Goal: Communication & Community: Share content

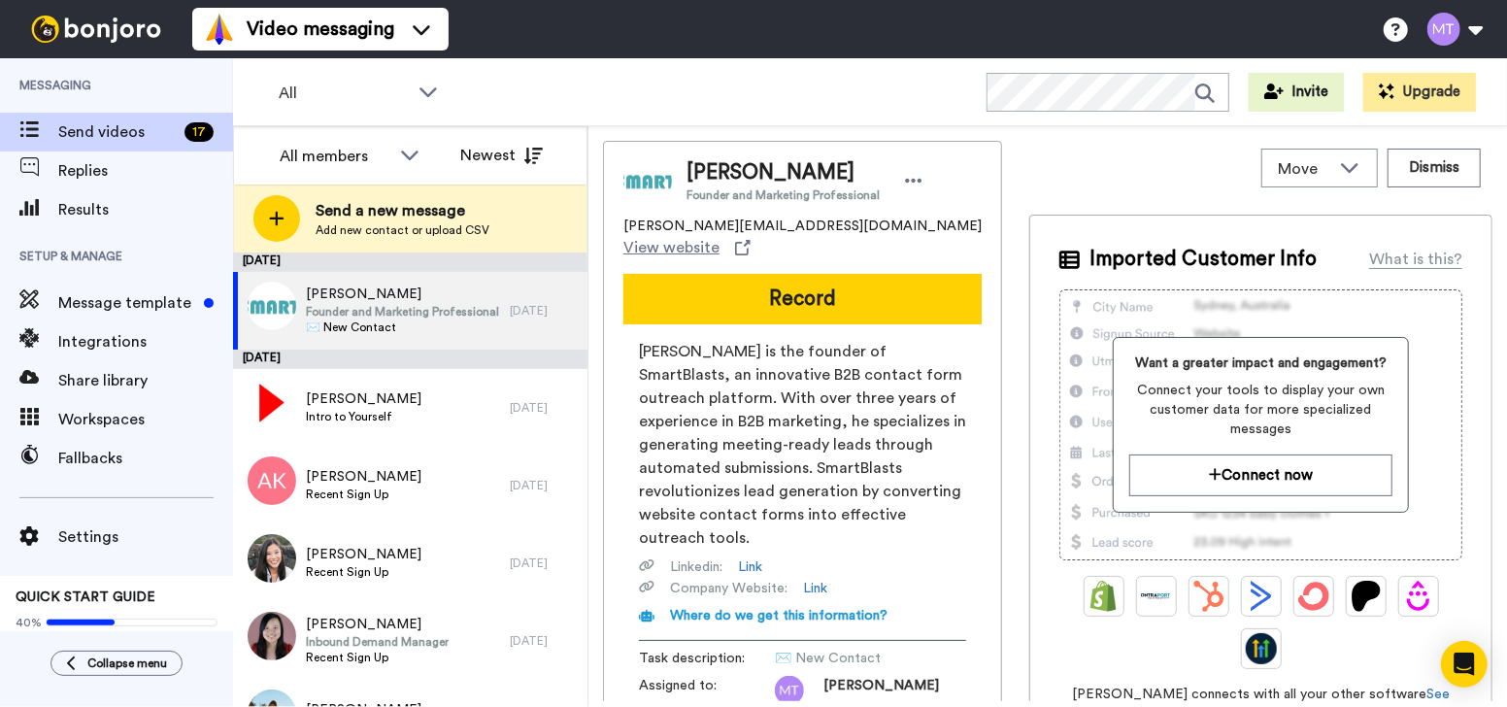
click at [781, 111] on div "All WORKSPACES View all All Default Task List + Add a new workspace Invite Upgr…" at bounding box center [870, 92] width 1274 height 68
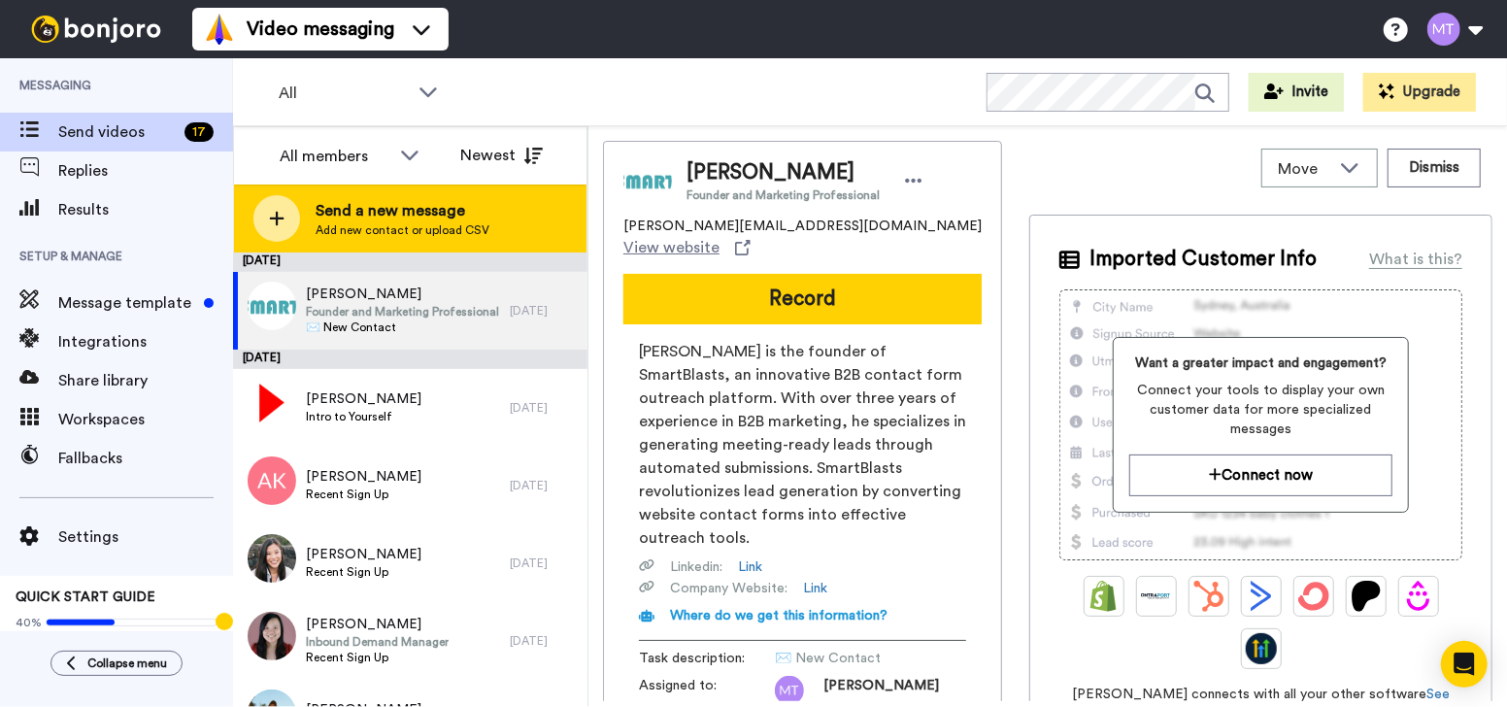
click at [375, 217] on span "Send a new message" at bounding box center [403, 210] width 174 height 23
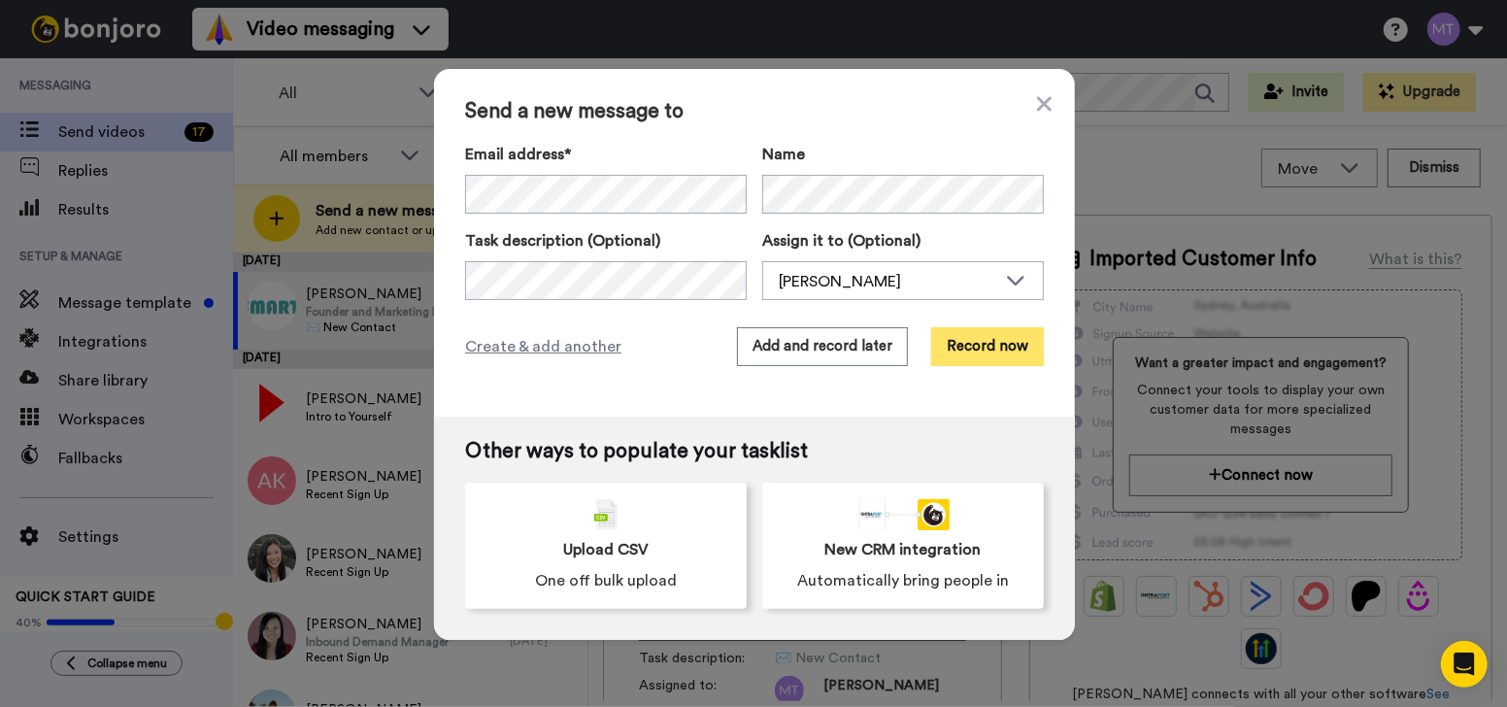
click at [963, 337] on button "Record now" at bounding box center [987, 346] width 113 height 39
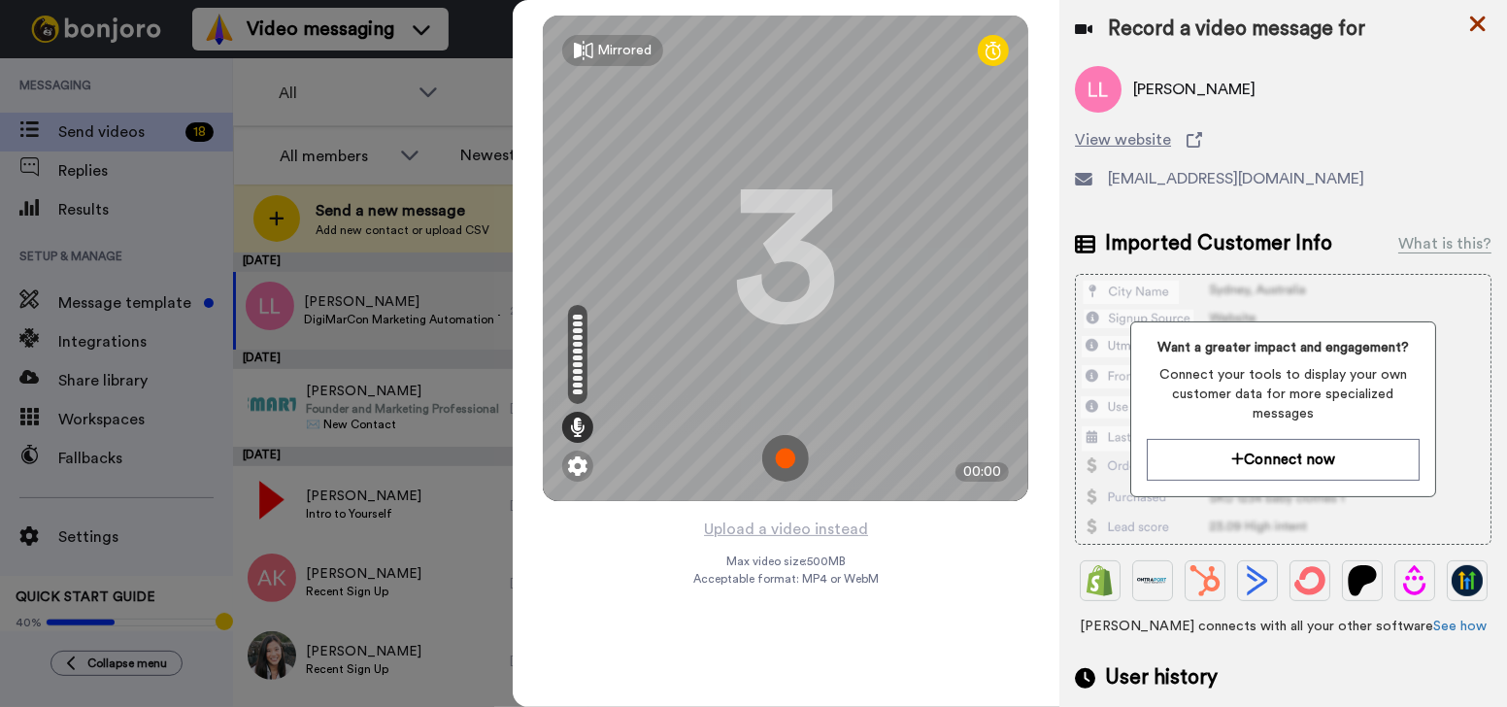
click at [1470, 22] on icon at bounding box center [1477, 24] width 19 height 24
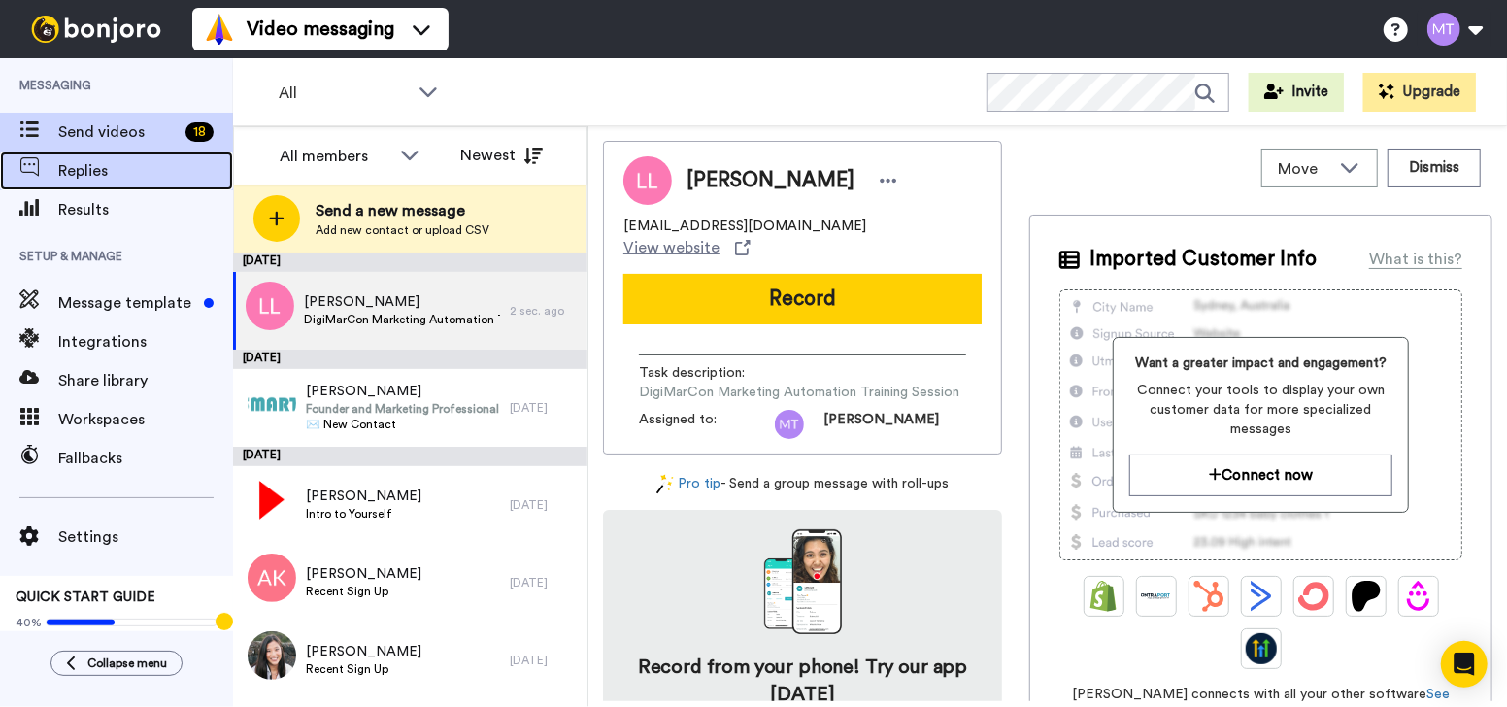
click at [117, 173] on span "Replies" at bounding box center [145, 170] width 175 height 23
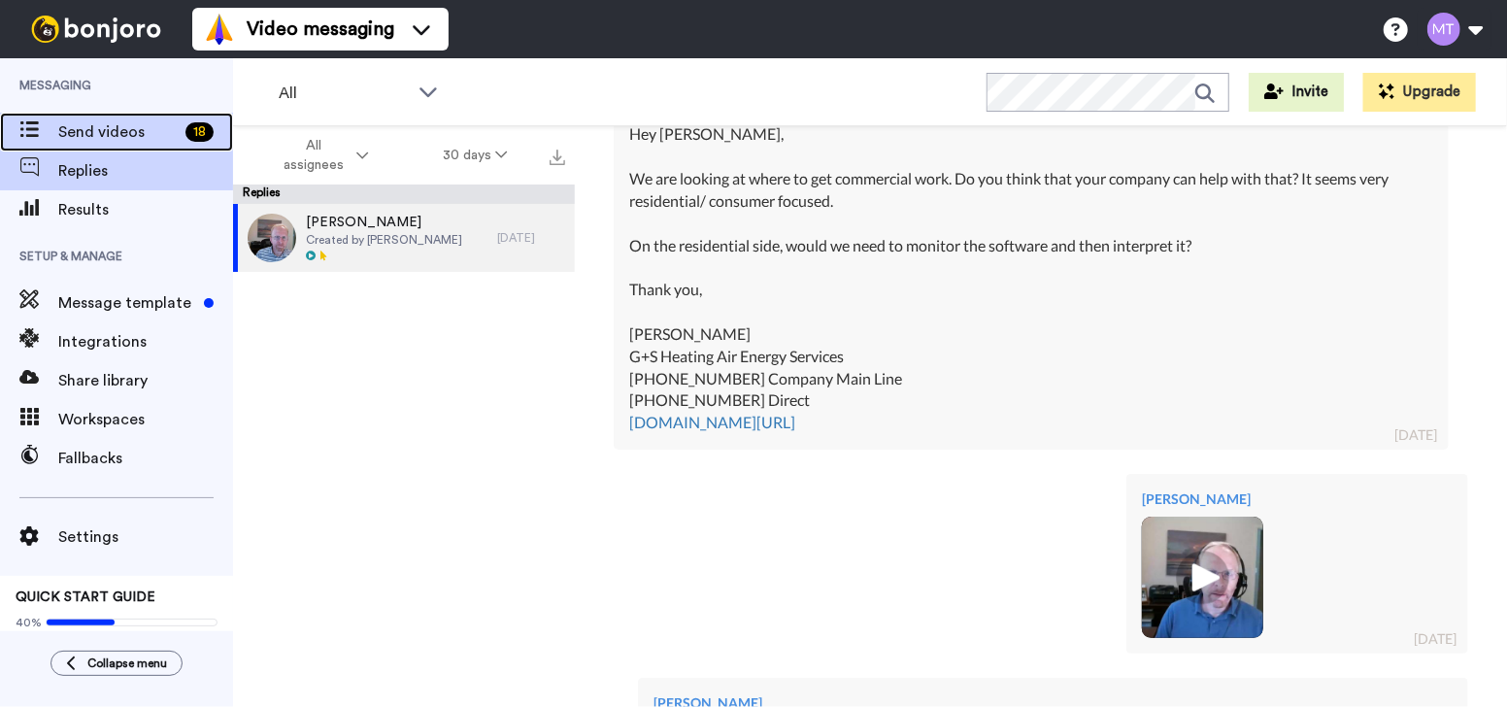
drag, startPoint x: 102, startPoint y: 129, endPoint x: 105, endPoint y: 143, distance: 13.9
click at [102, 129] on span "Send videos" at bounding box center [117, 131] width 119 height 23
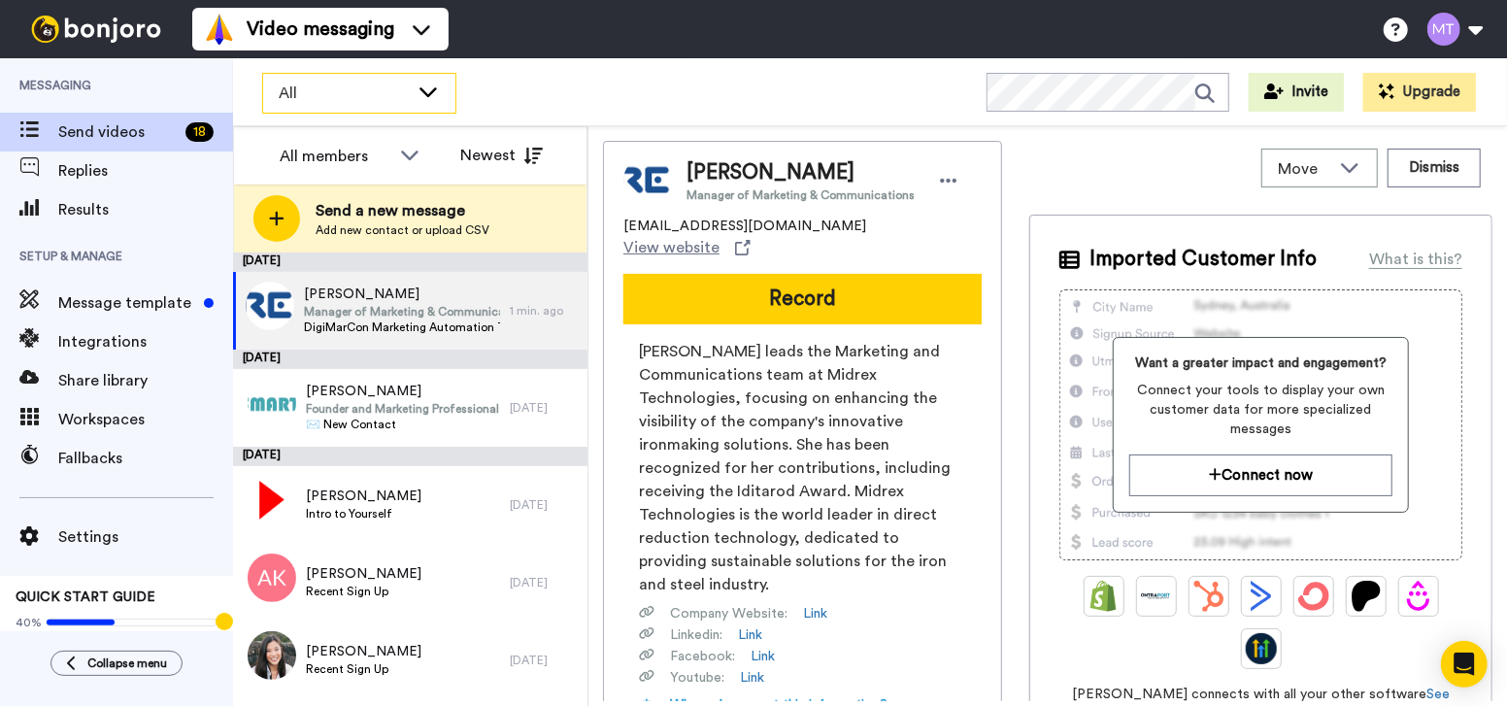
click at [430, 92] on icon at bounding box center [427, 92] width 17 height 10
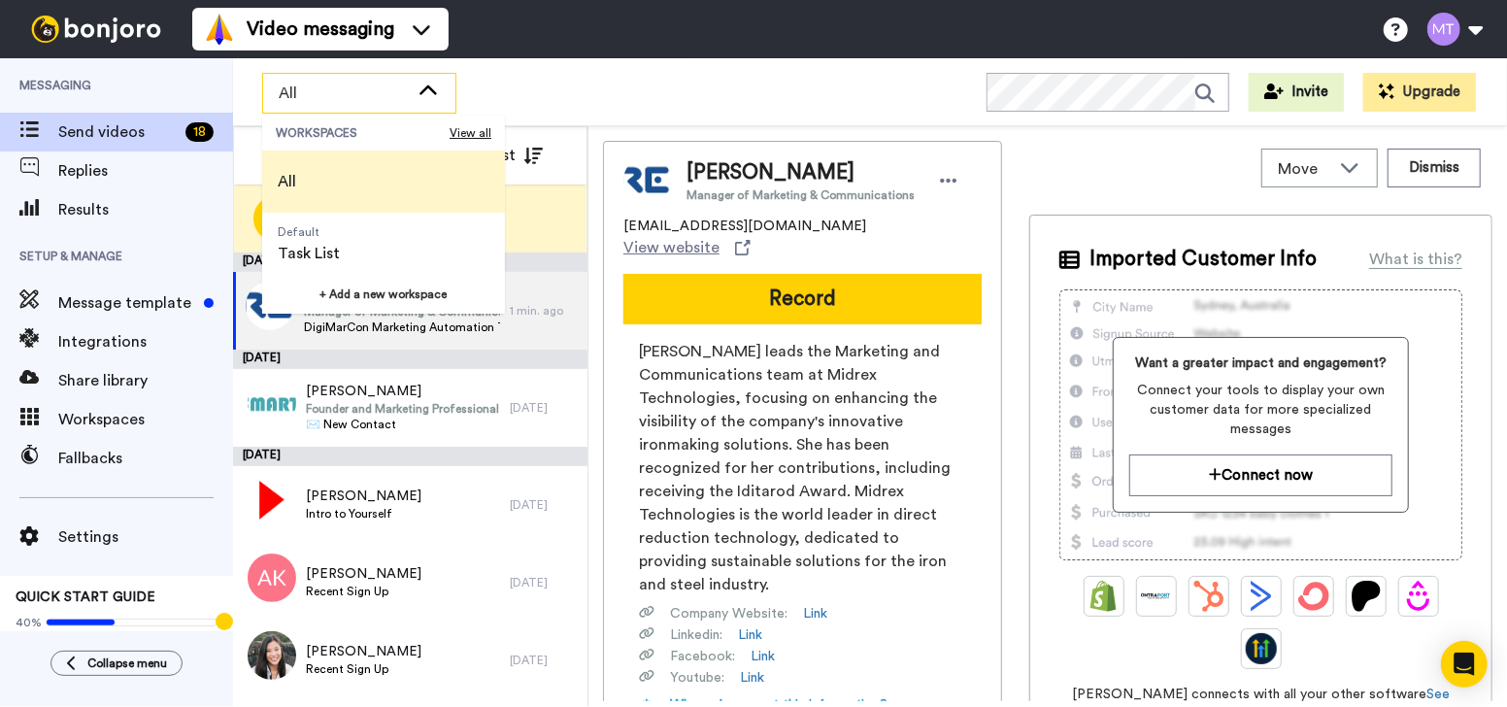
click at [441, 95] on div "All" at bounding box center [359, 93] width 192 height 39
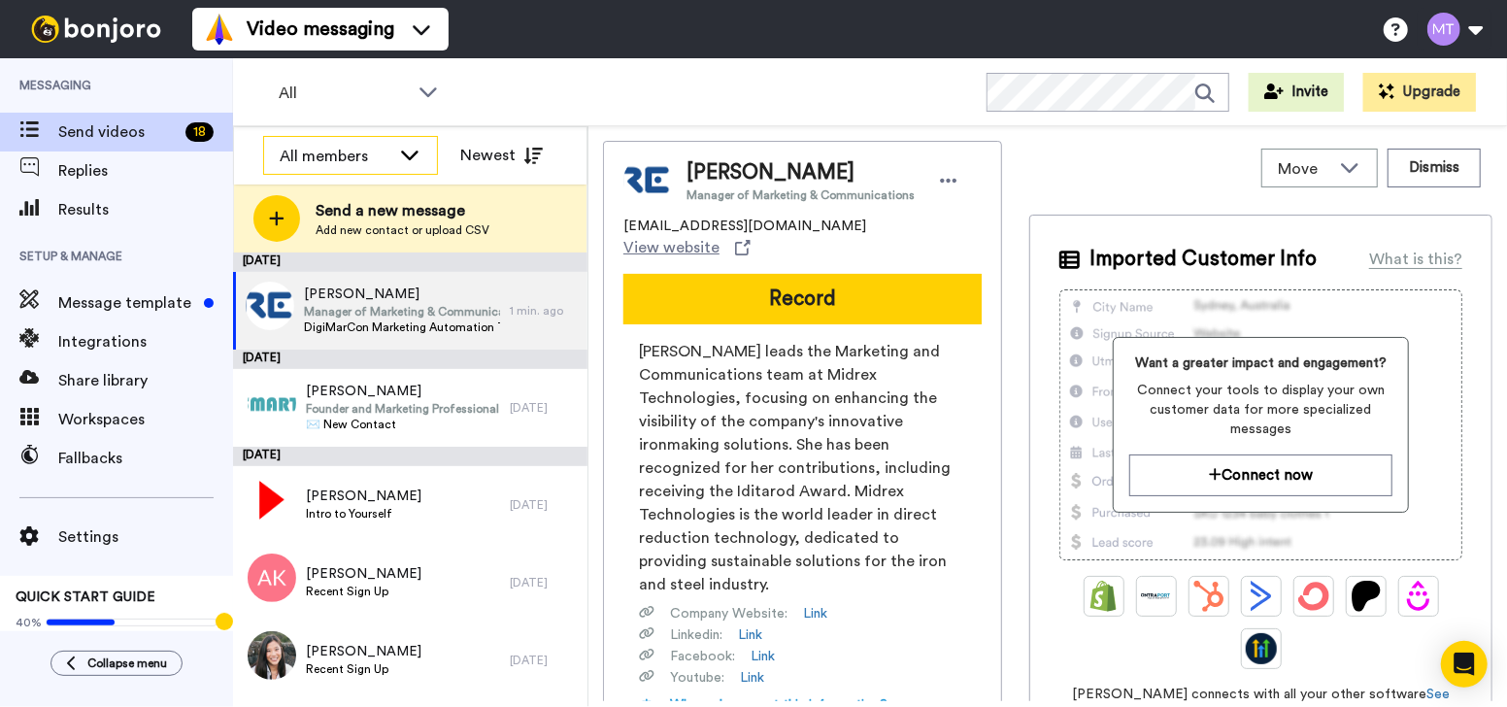
click at [388, 152] on div "All members" at bounding box center [335, 156] width 111 height 23
click at [400, 101] on span "All" at bounding box center [344, 93] width 130 height 23
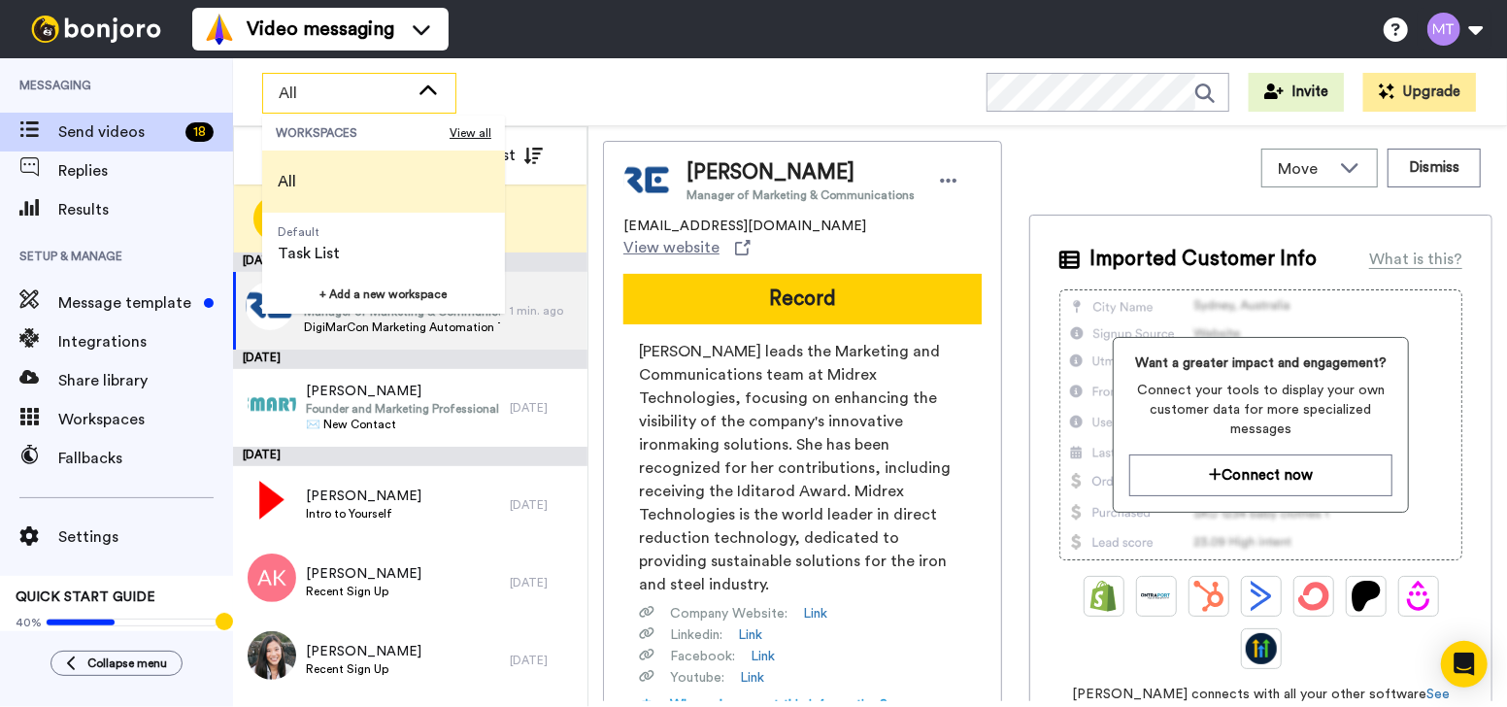
click at [401, 100] on span "All" at bounding box center [344, 93] width 130 height 23
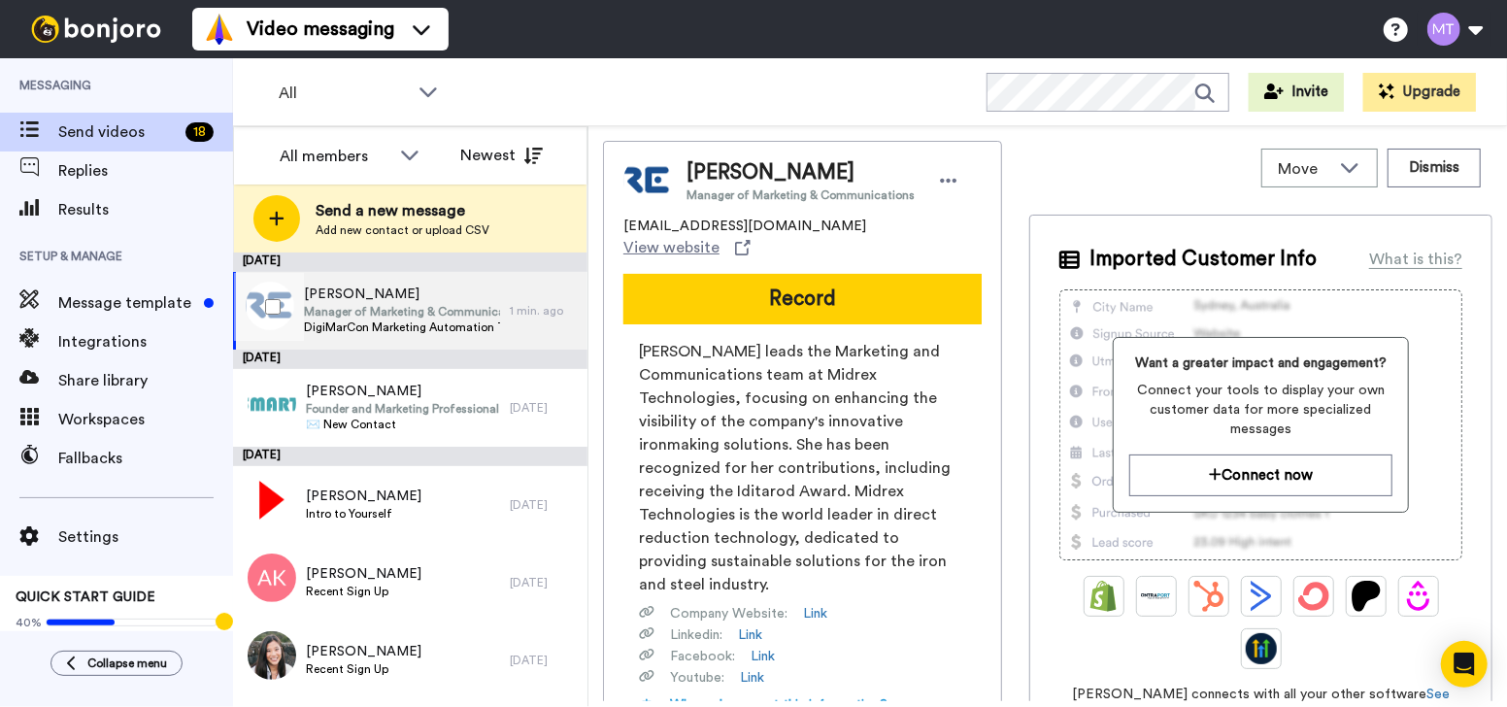
click at [430, 310] on span "Manager of Marketing & Communications" at bounding box center [402, 312] width 196 height 16
click at [855, 551] on span "Lauren Lorraine leads the Marketing and Communications team at Midrex Technolog…" at bounding box center [802, 468] width 327 height 256
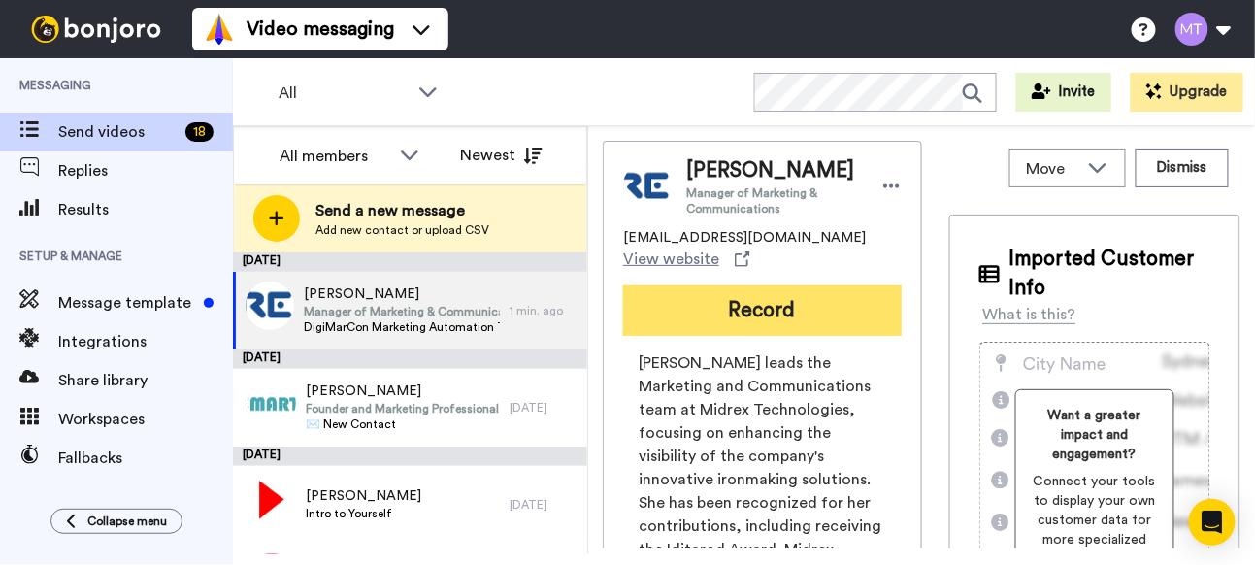
click at [748, 307] on button "Record" at bounding box center [762, 310] width 279 height 50
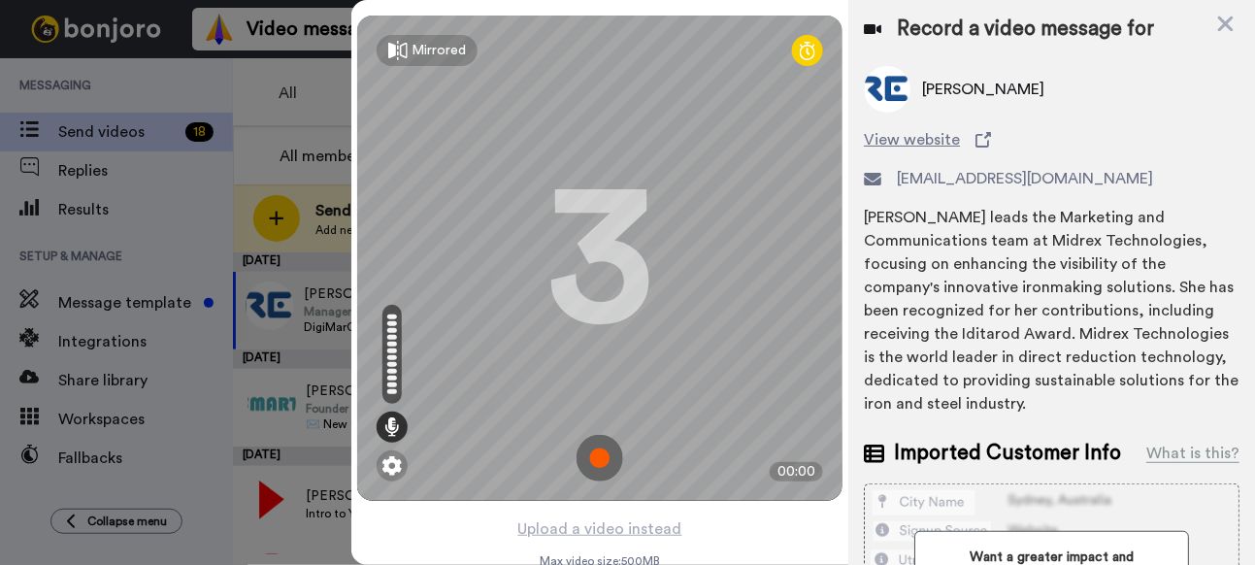
click at [594, 454] on img at bounding box center [600, 458] width 47 height 47
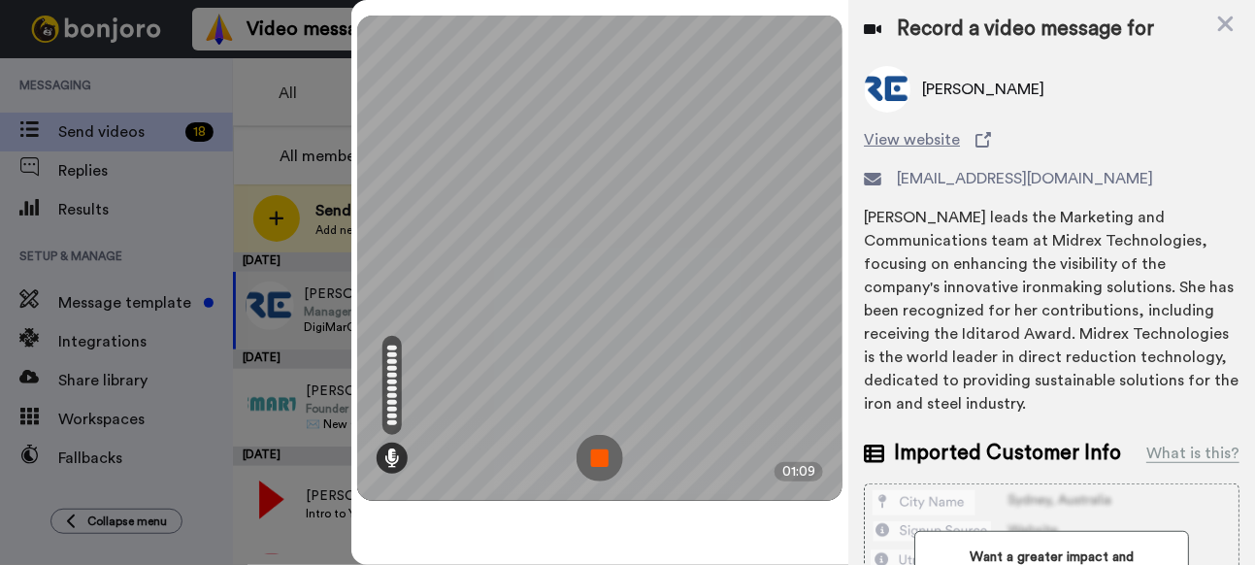
click at [613, 454] on img at bounding box center [600, 458] width 47 height 47
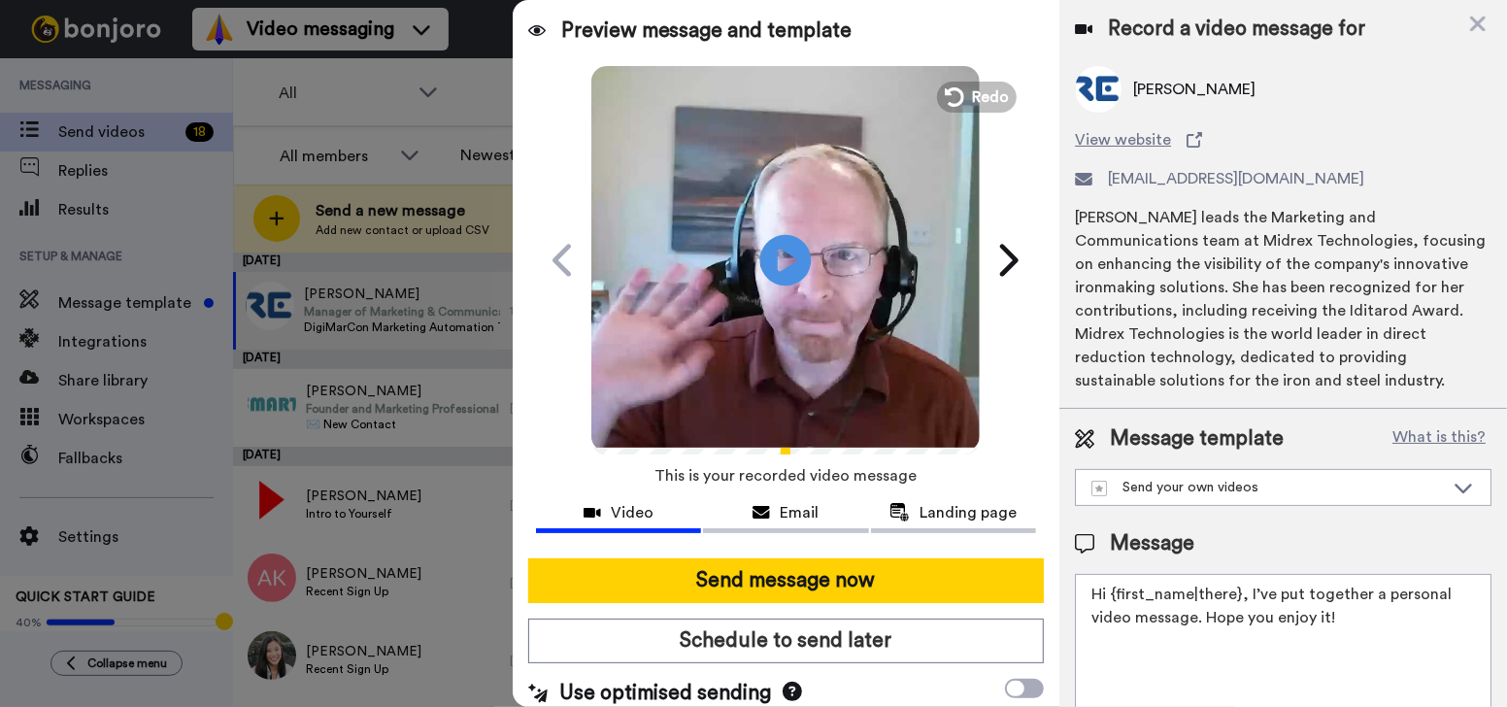
click at [778, 266] on icon "Play/Pause" at bounding box center [785, 260] width 51 height 92
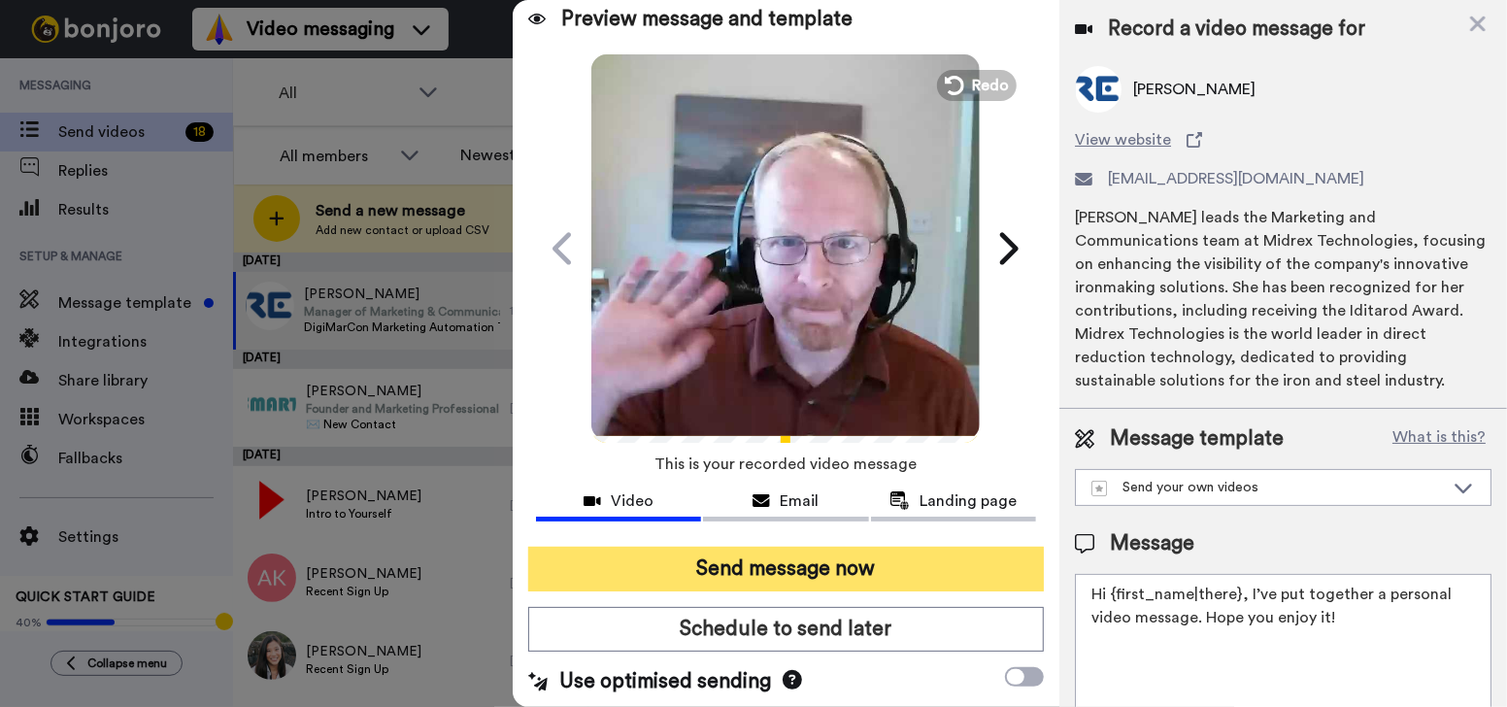
scroll to position [15, 0]
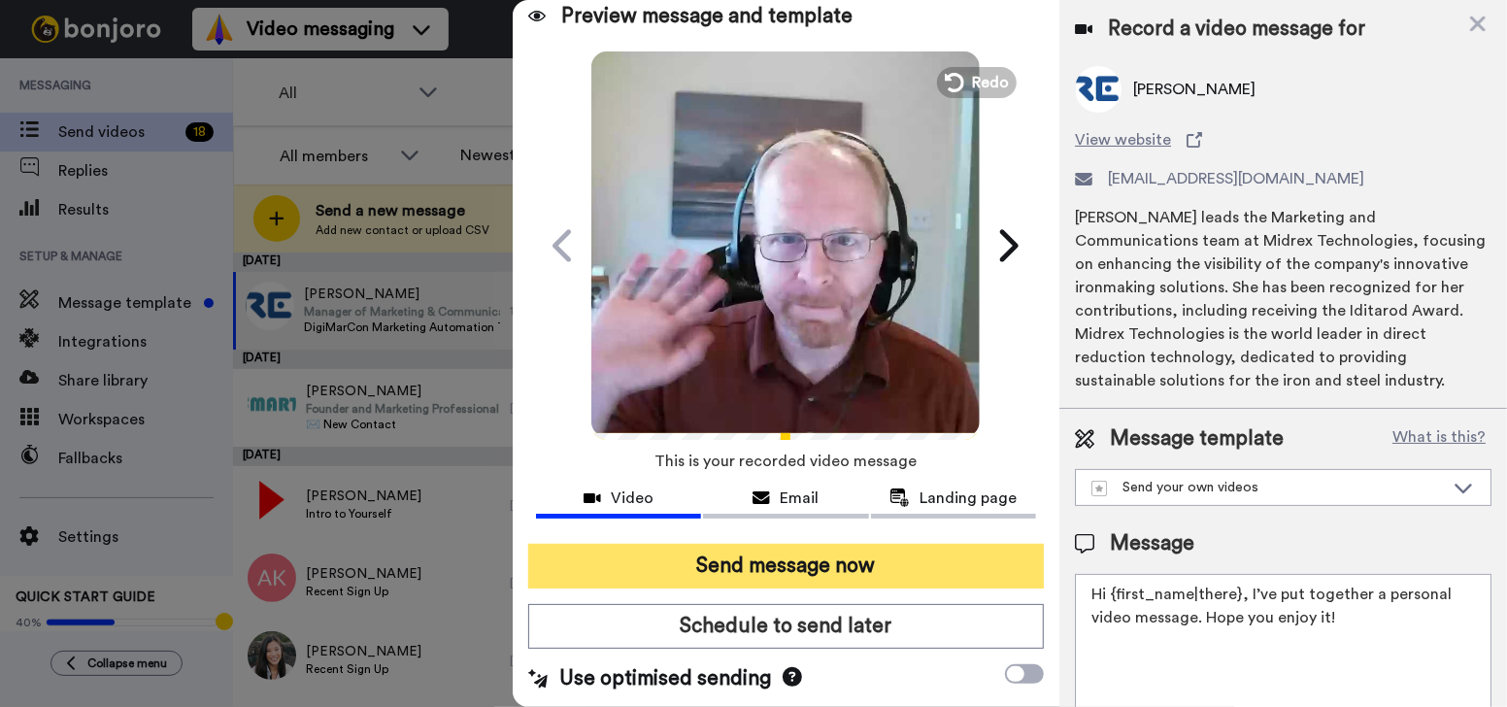
click at [801, 559] on button "Send message now" at bounding box center [786, 566] width 516 height 45
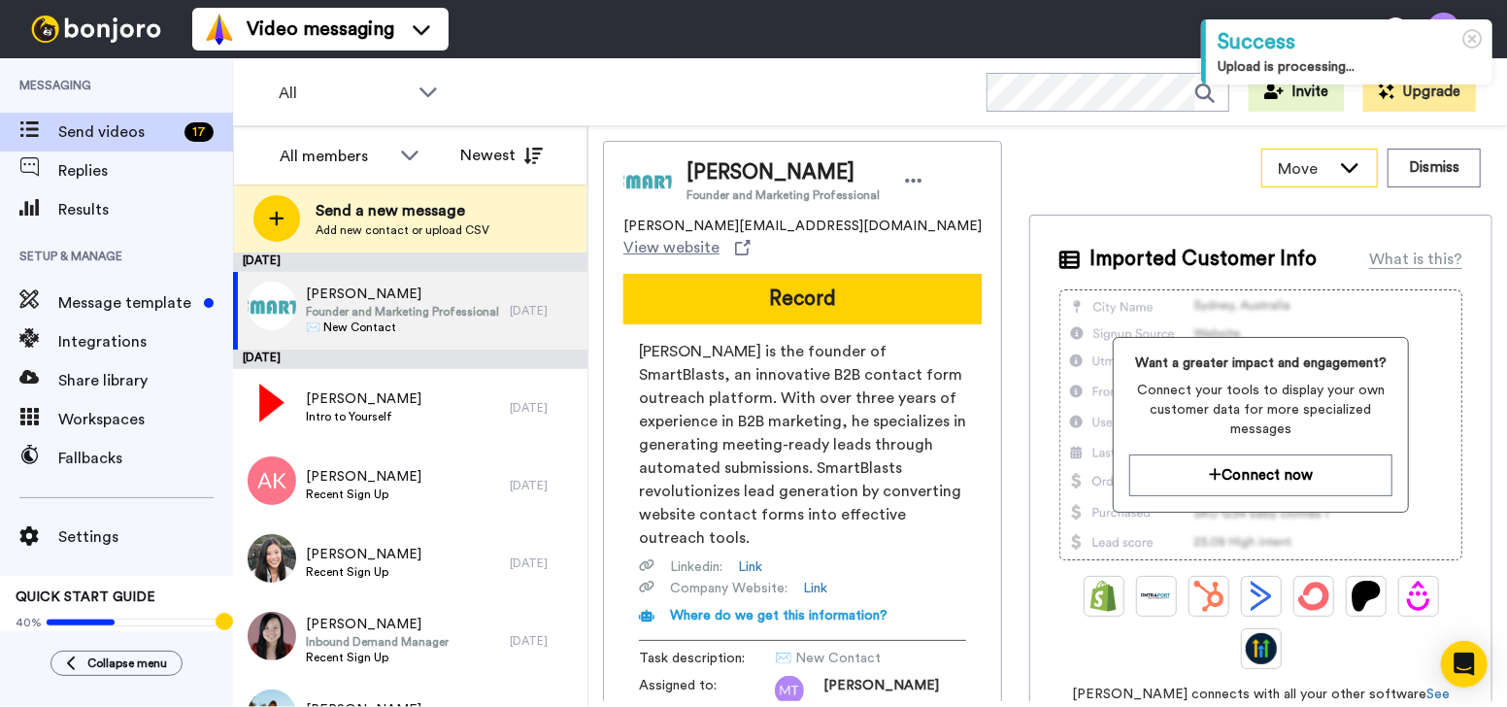
click at [1341, 164] on icon at bounding box center [1349, 168] width 17 height 10
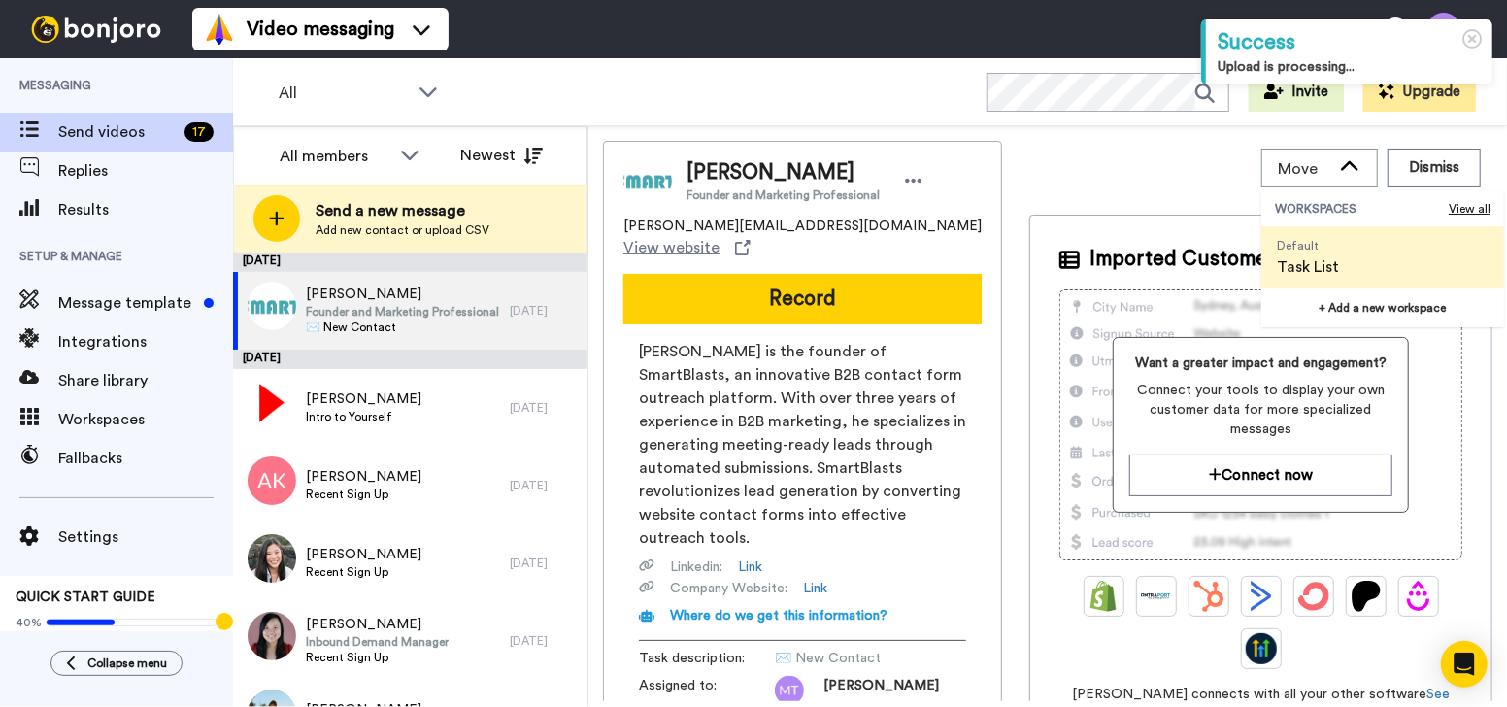
click at [862, 95] on div "All WORKSPACES View all All Default Task List + Add a new workspace Invite Upgr…" at bounding box center [870, 92] width 1274 height 68
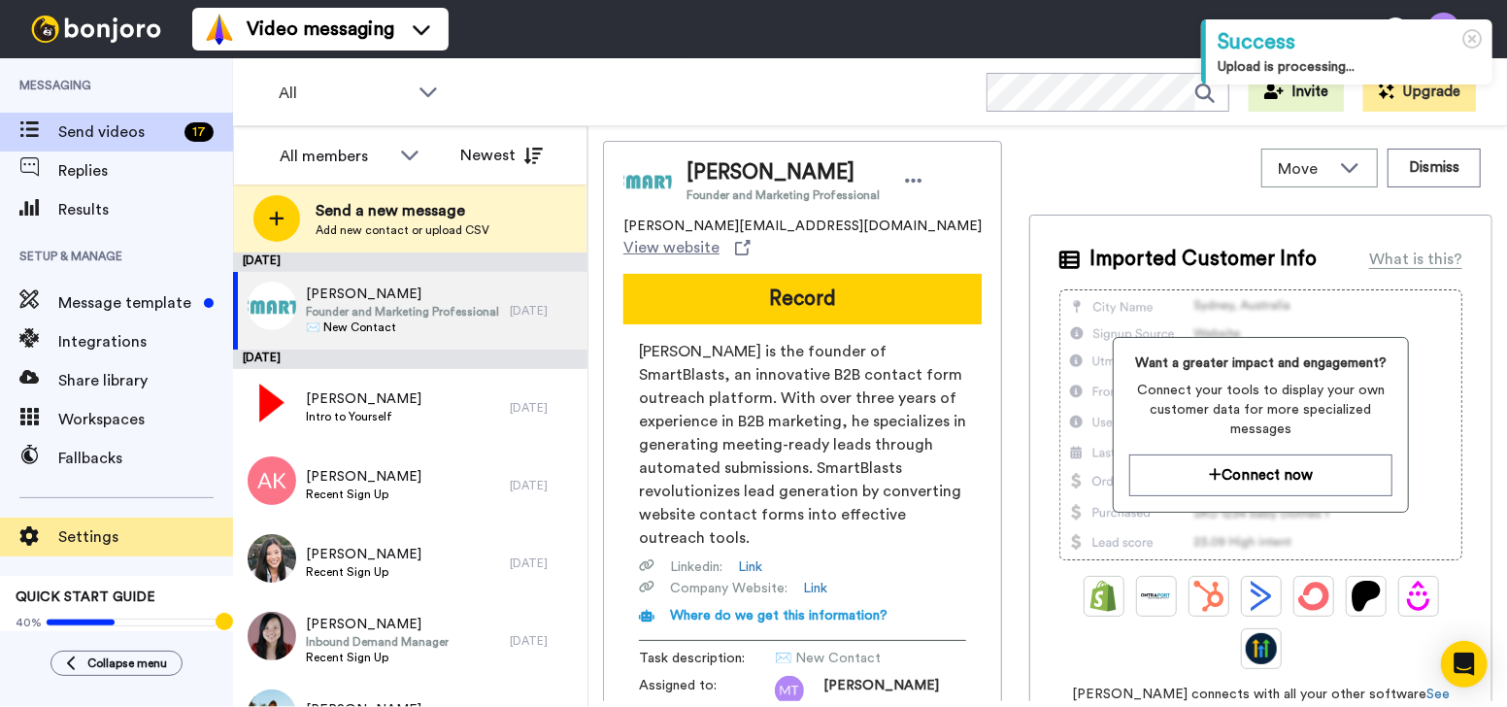
drag, startPoint x: 90, startPoint y: 558, endPoint x: 98, endPoint y: 537, distance: 22.7
click at [90, 558] on div "Settings QUICK START GUIDE 40% Send yourself a test" at bounding box center [116, 569] width 233 height 183
click at [98, 535] on span "Settings" at bounding box center [145, 536] width 175 height 23
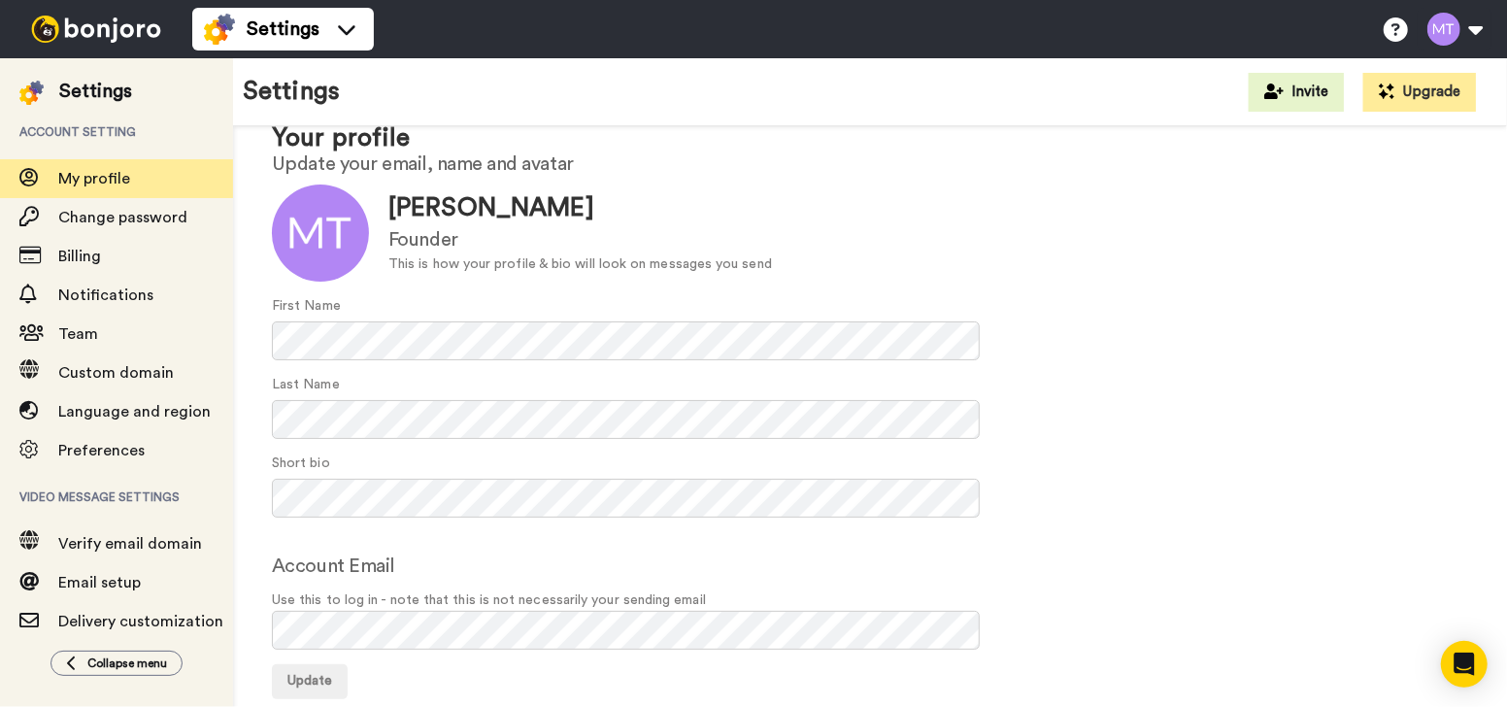
scroll to position [93, 0]
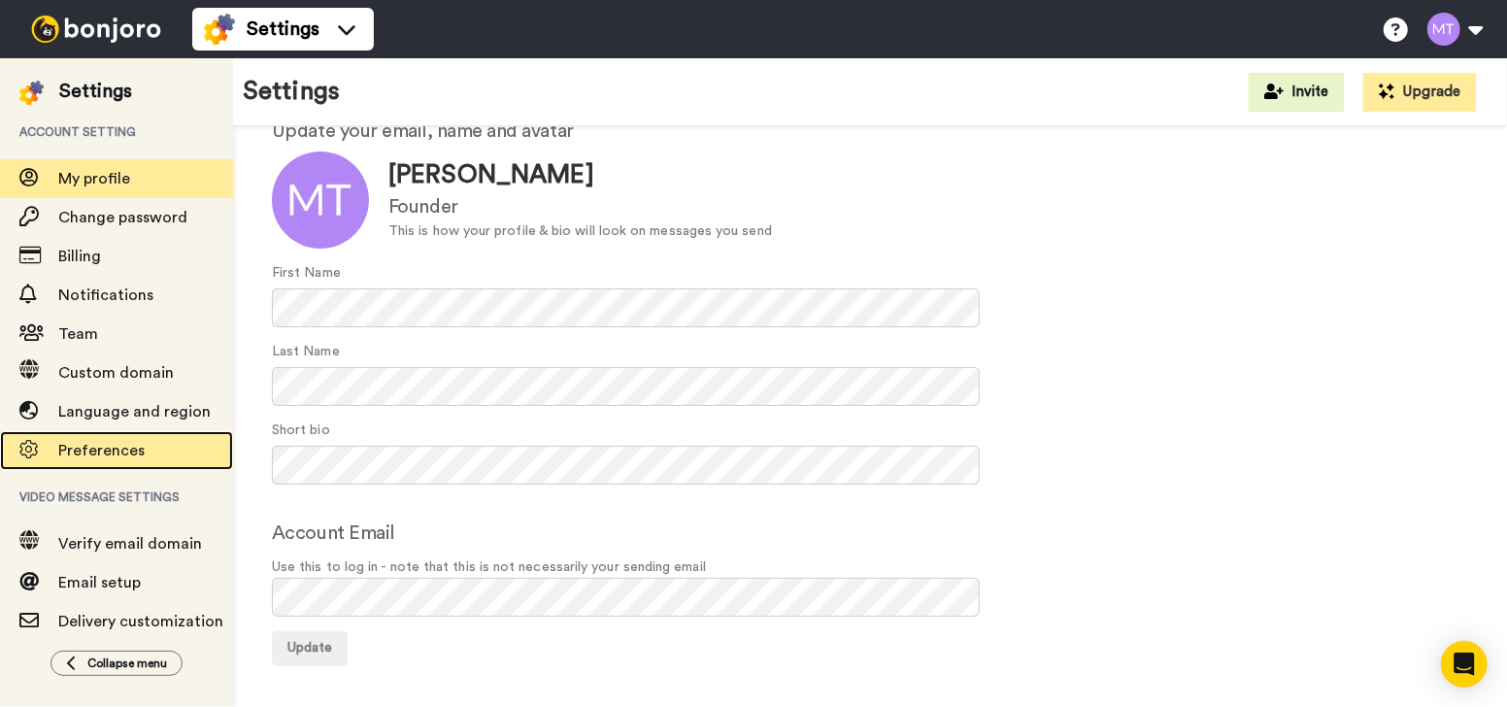
click at [159, 445] on span "Preferences" at bounding box center [145, 450] width 175 height 23
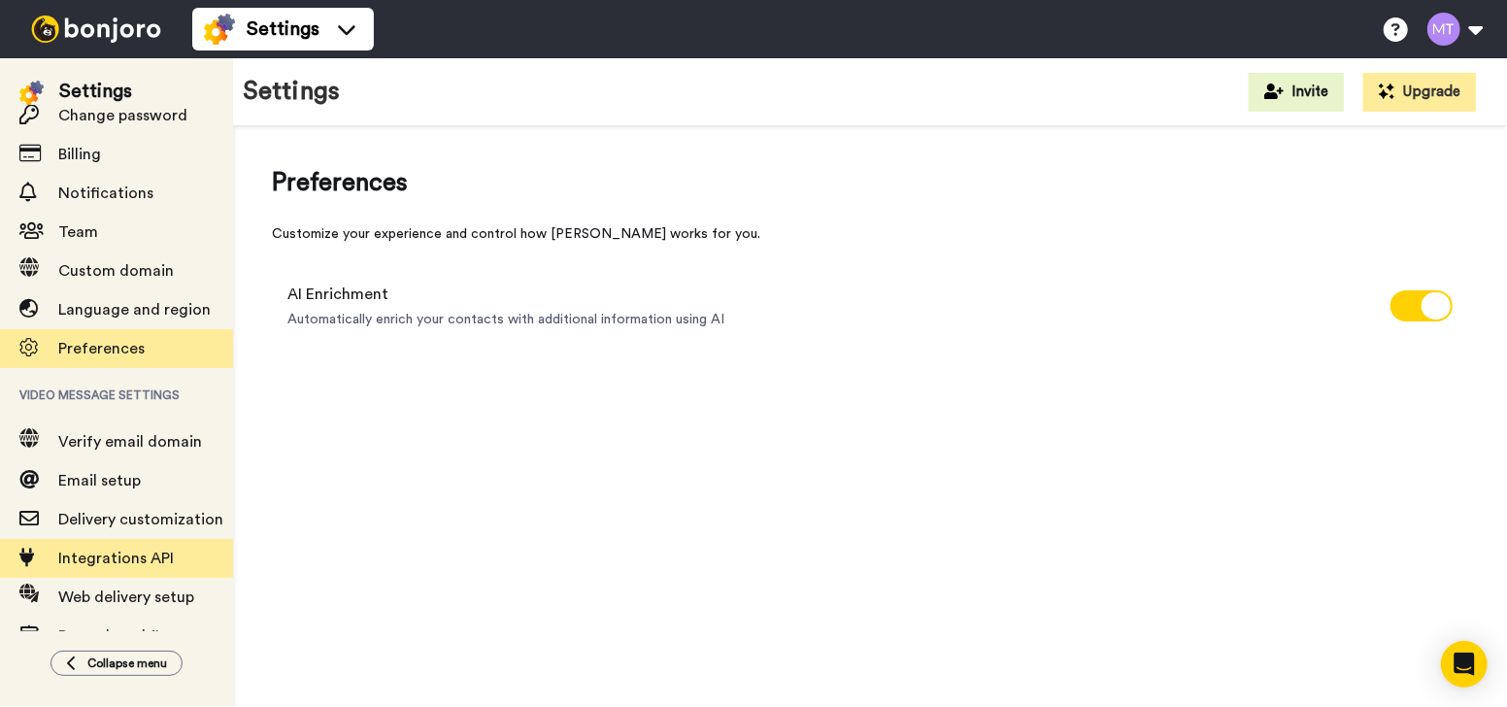
scroll to position [141, 0]
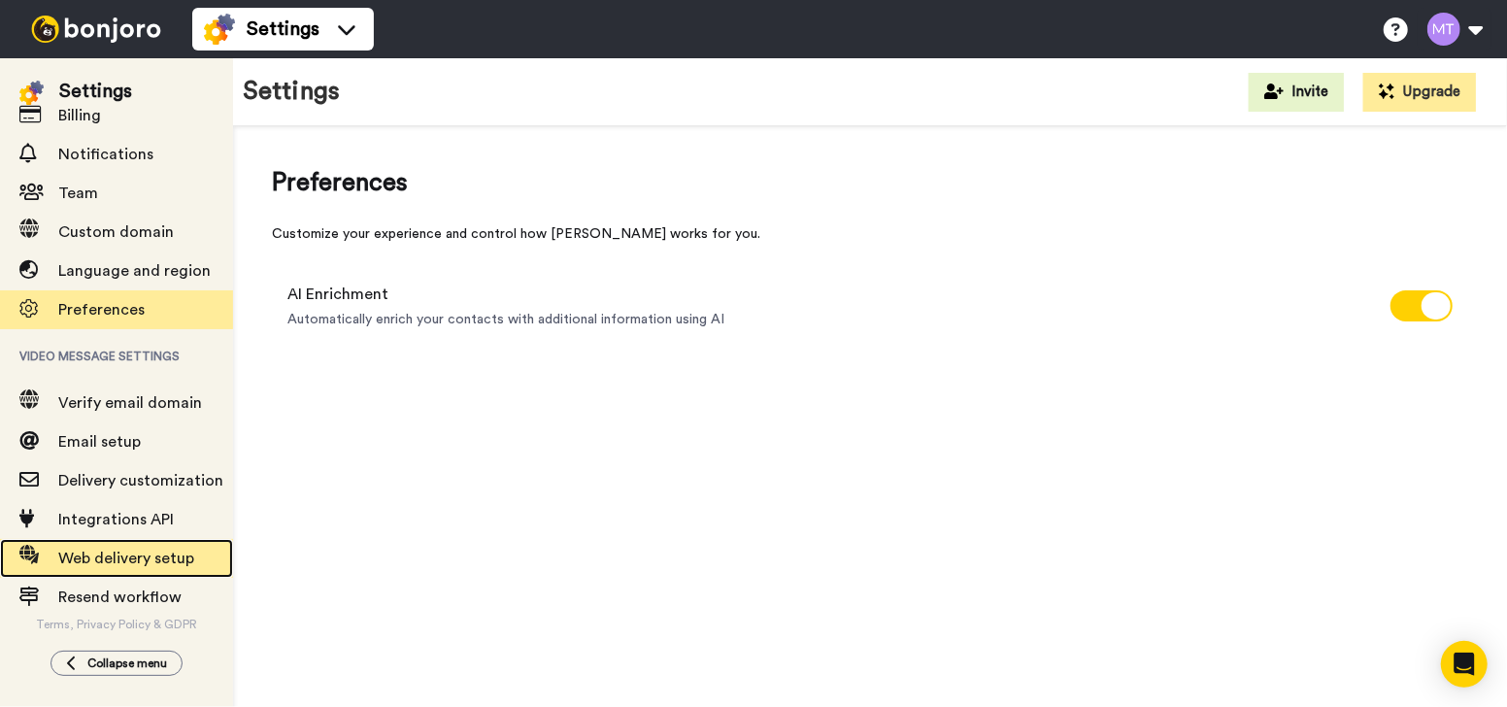
click at [193, 549] on span "Web delivery setup" at bounding box center [145, 558] width 175 height 23
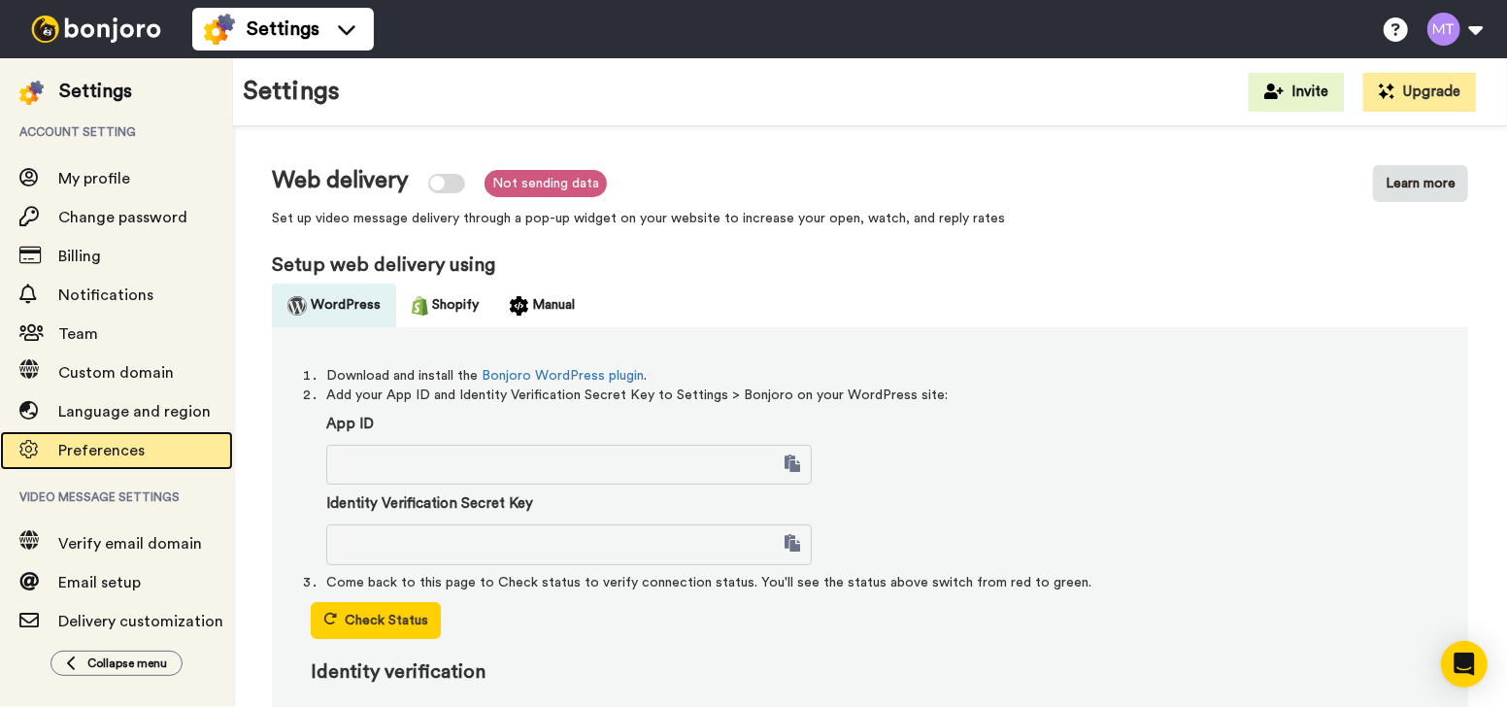
click at [192, 440] on span "Preferences" at bounding box center [145, 450] width 175 height 23
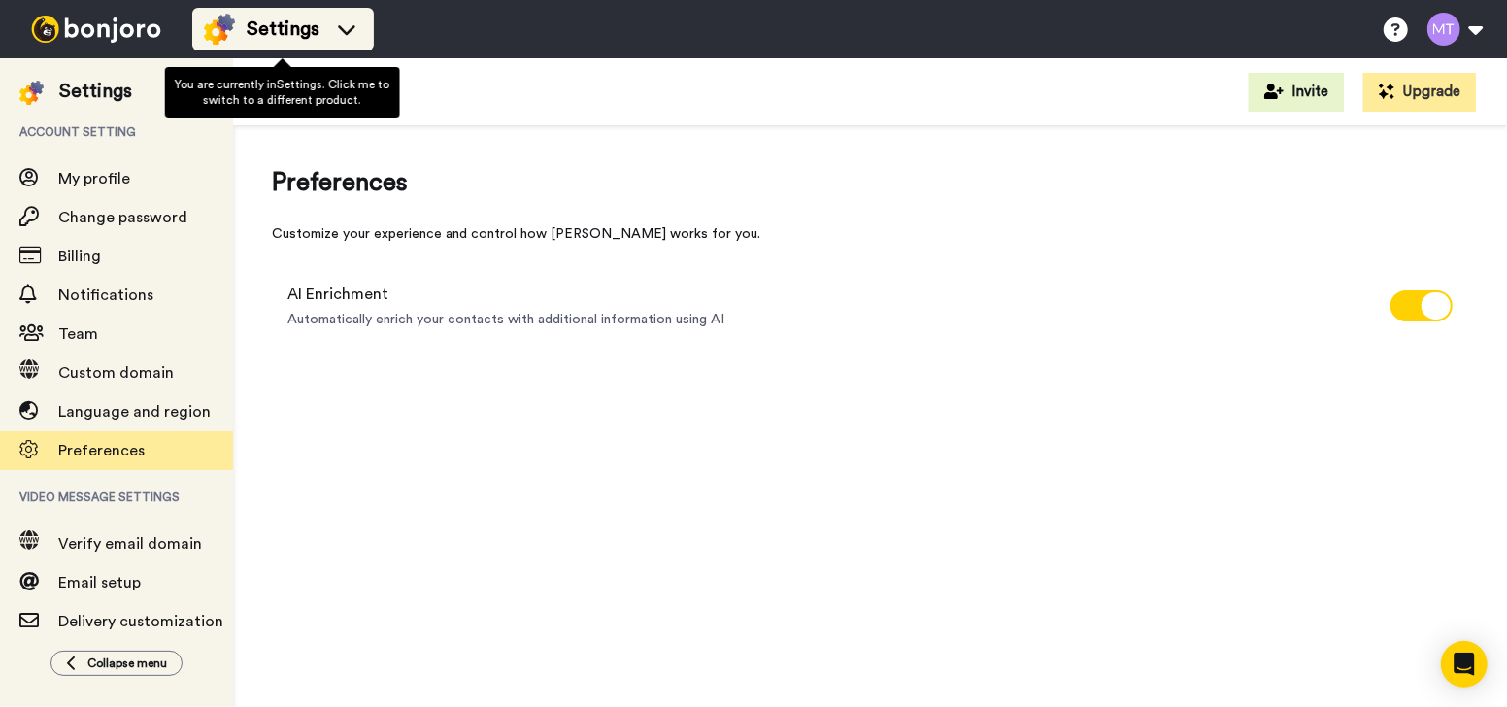
click at [234, 19] on img at bounding box center [219, 29] width 31 height 31
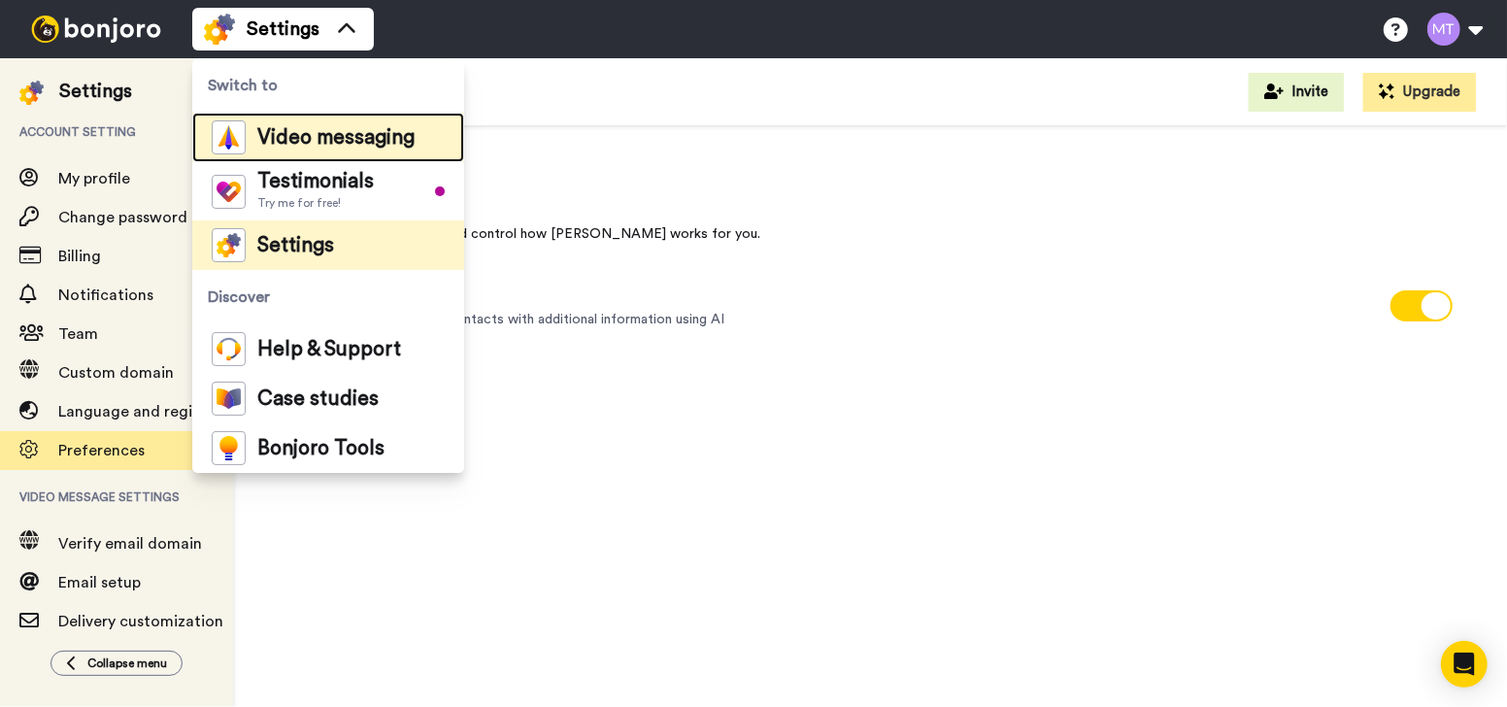
click at [304, 148] on div "Video messaging" at bounding box center [313, 137] width 203 height 34
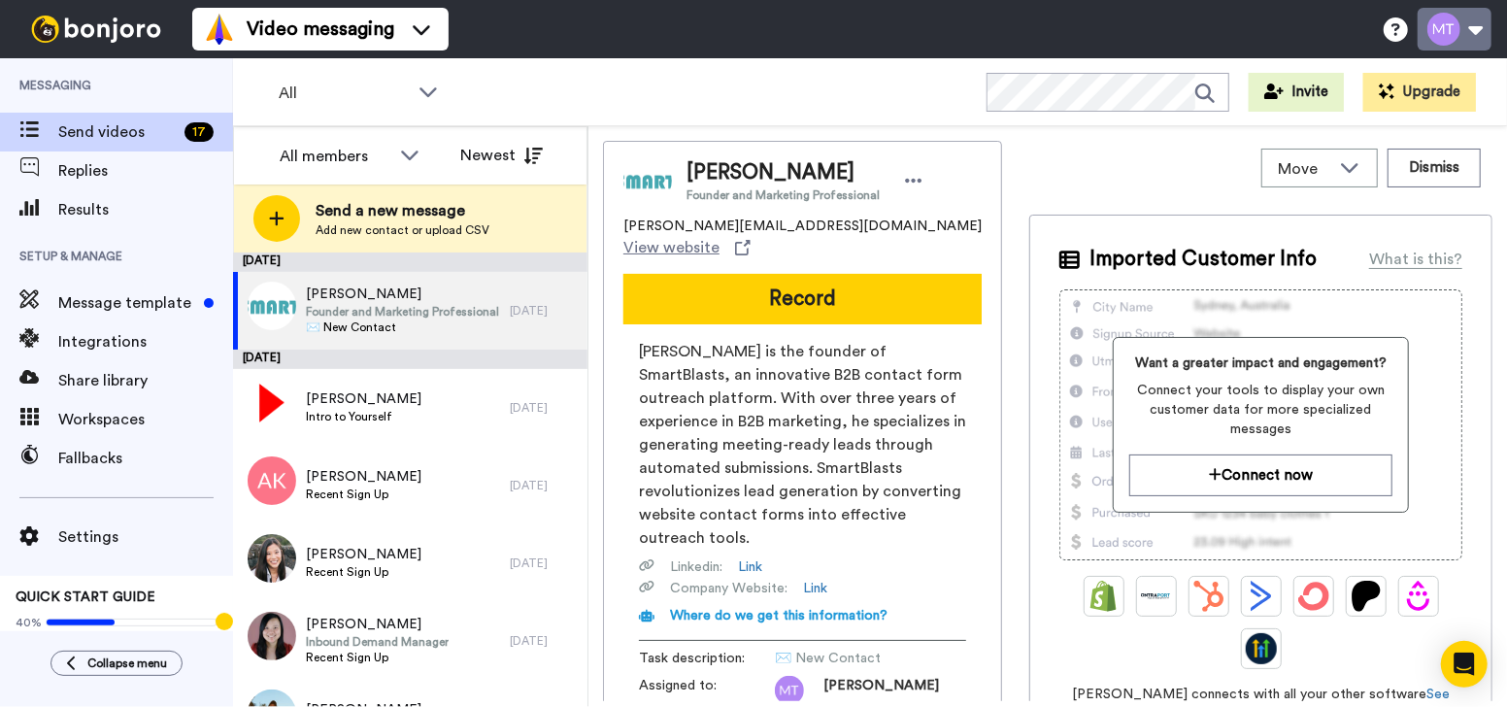
click at [1471, 23] on button at bounding box center [1454, 29] width 74 height 43
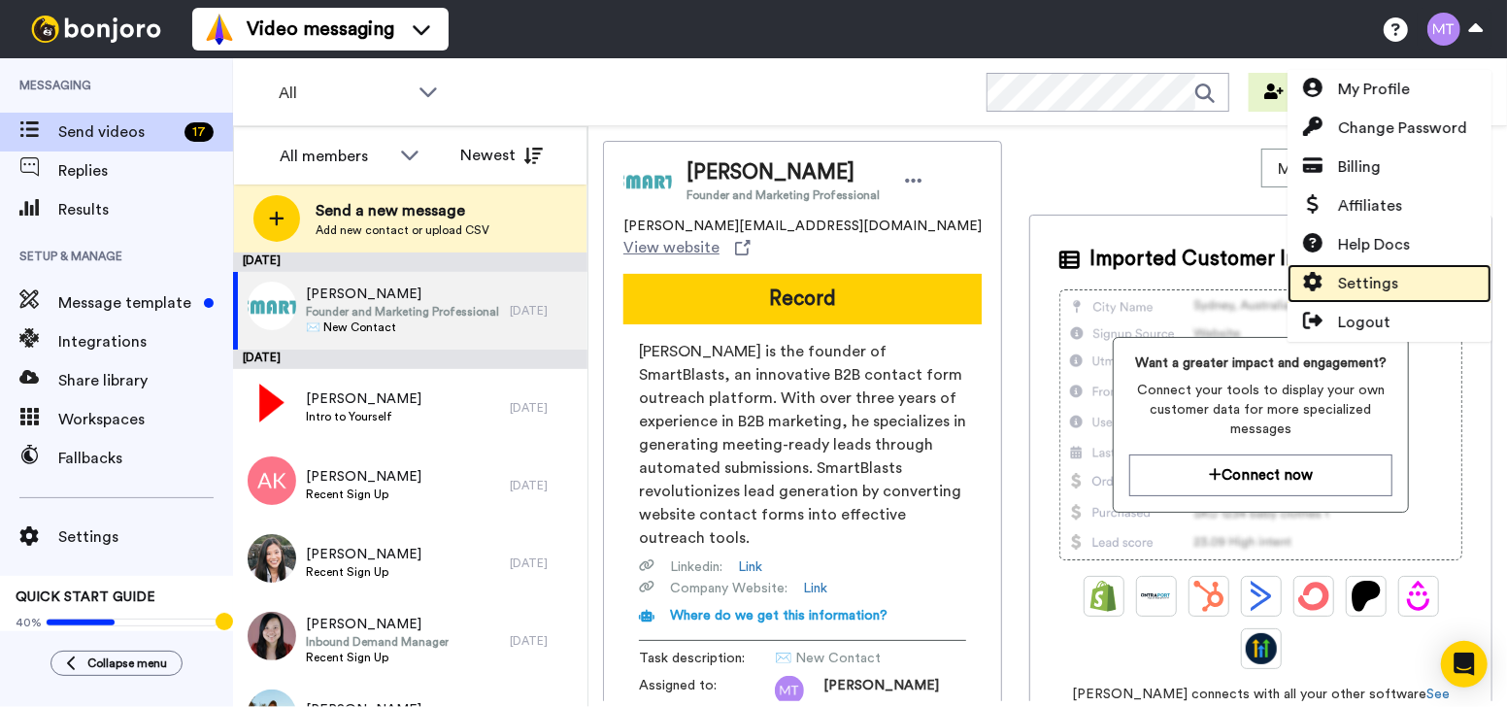
click at [1405, 280] on link "Settings" at bounding box center [1389, 283] width 204 height 39
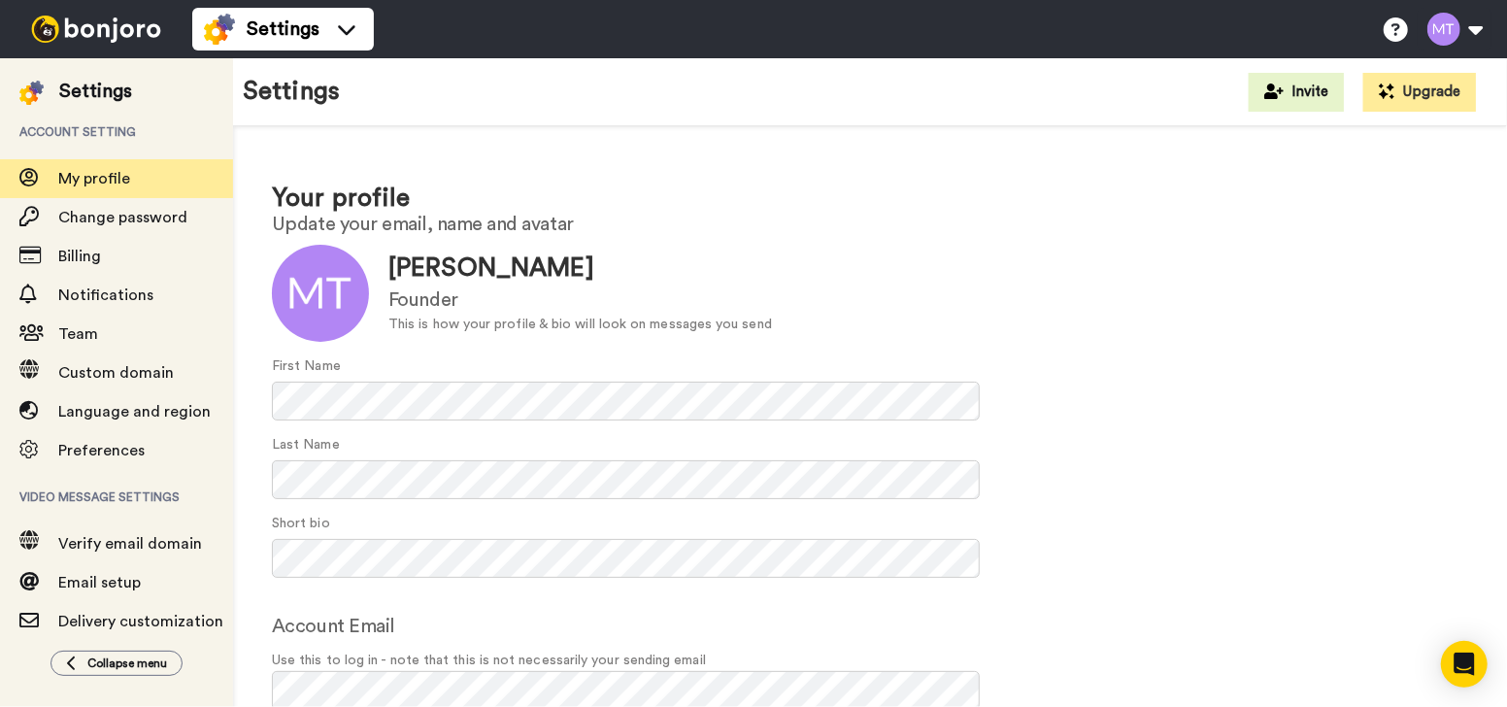
click at [840, 234] on h2 "Update your email, name and avatar" at bounding box center [870, 224] width 1196 height 21
click at [763, 188] on h1 "Your profile" at bounding box center [870, 198] width 1196 height 28
click at [384, 180] on div "Your profile Update your email, name and avatar Update [PERSON_NAME] Founder Th…" at bounding box center [870, 469] width 1274 height 686
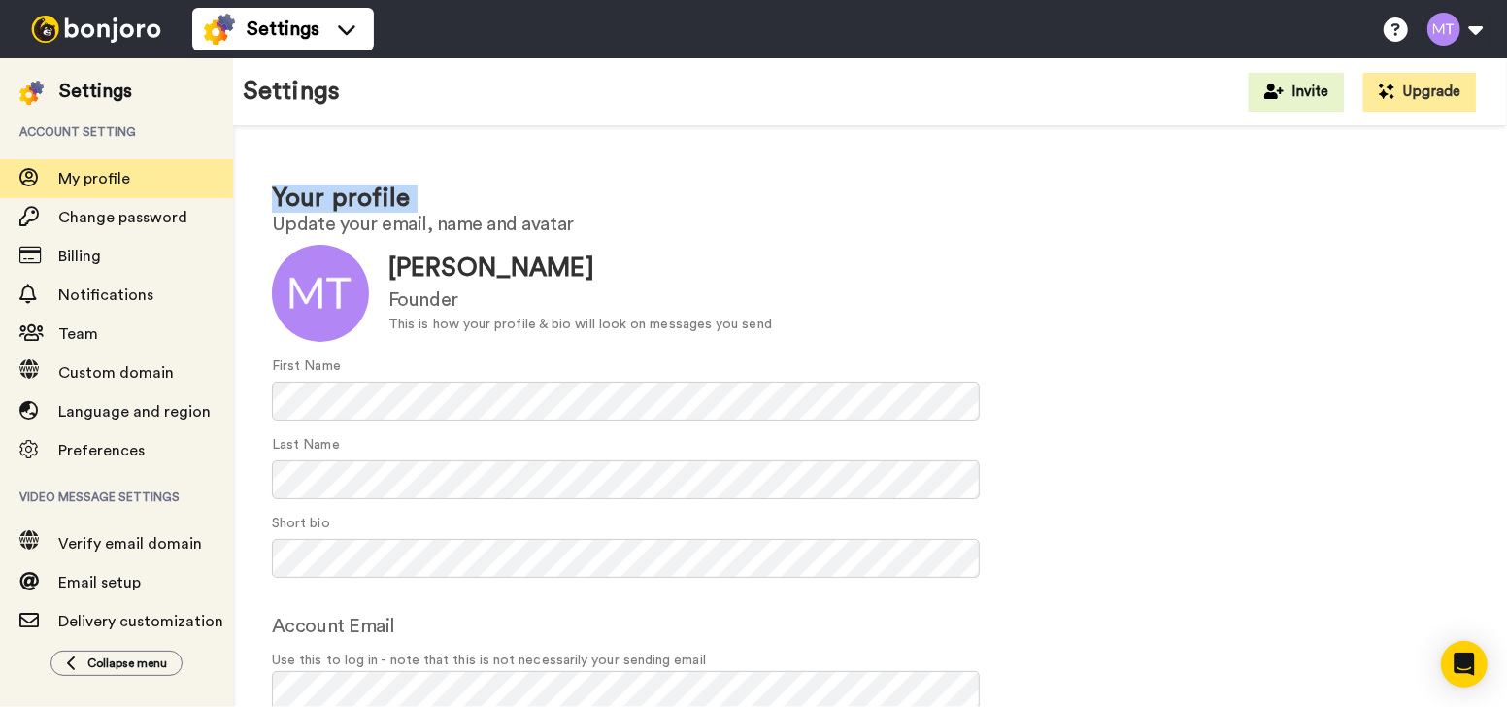
click at [778, 211] on h1 "Your profile" at bounding box center [870, 198] width 1196 height 28
